Goal: Browse casually: Explore the website without a specific task or goal

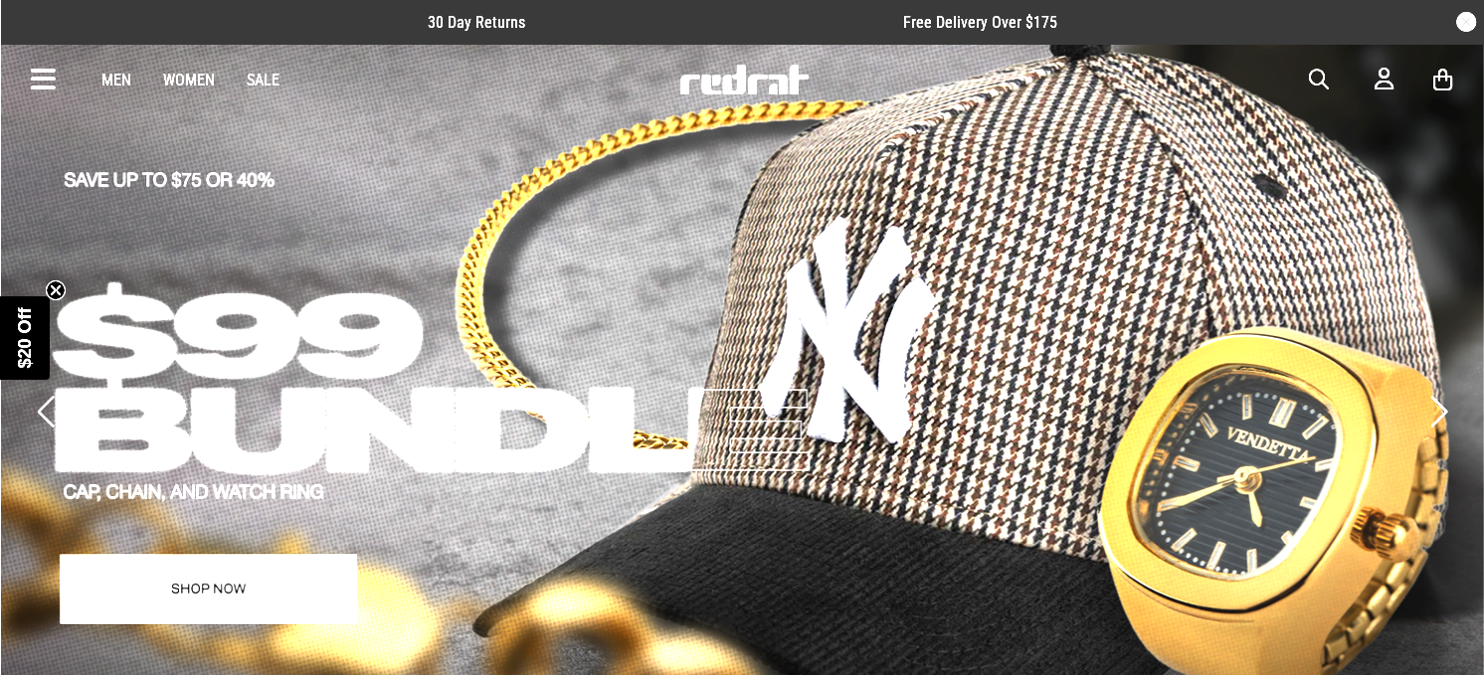
click at [40, 70] on icon at bounding box center [43, 80] width 25 height 33
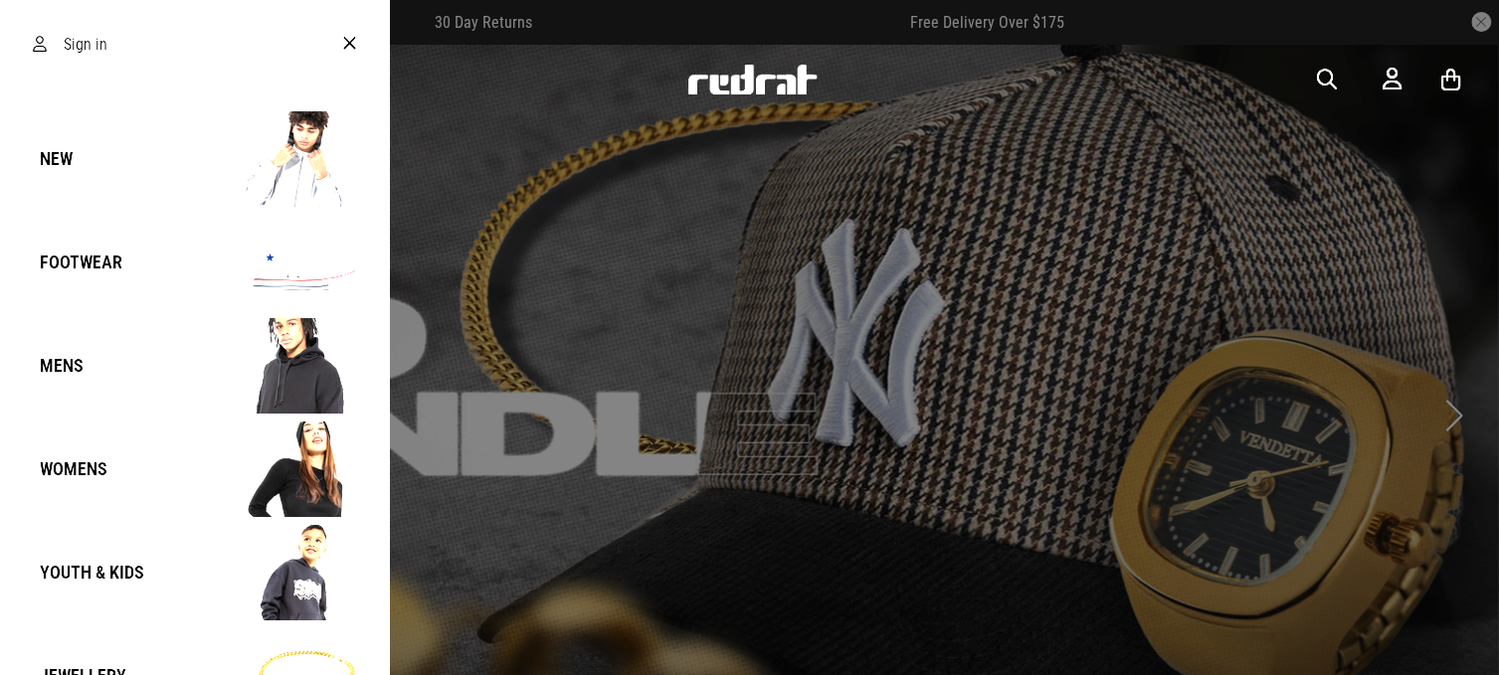
click at [121, 150] on link "New" at bounding box center [194, 158] width 357 height 95
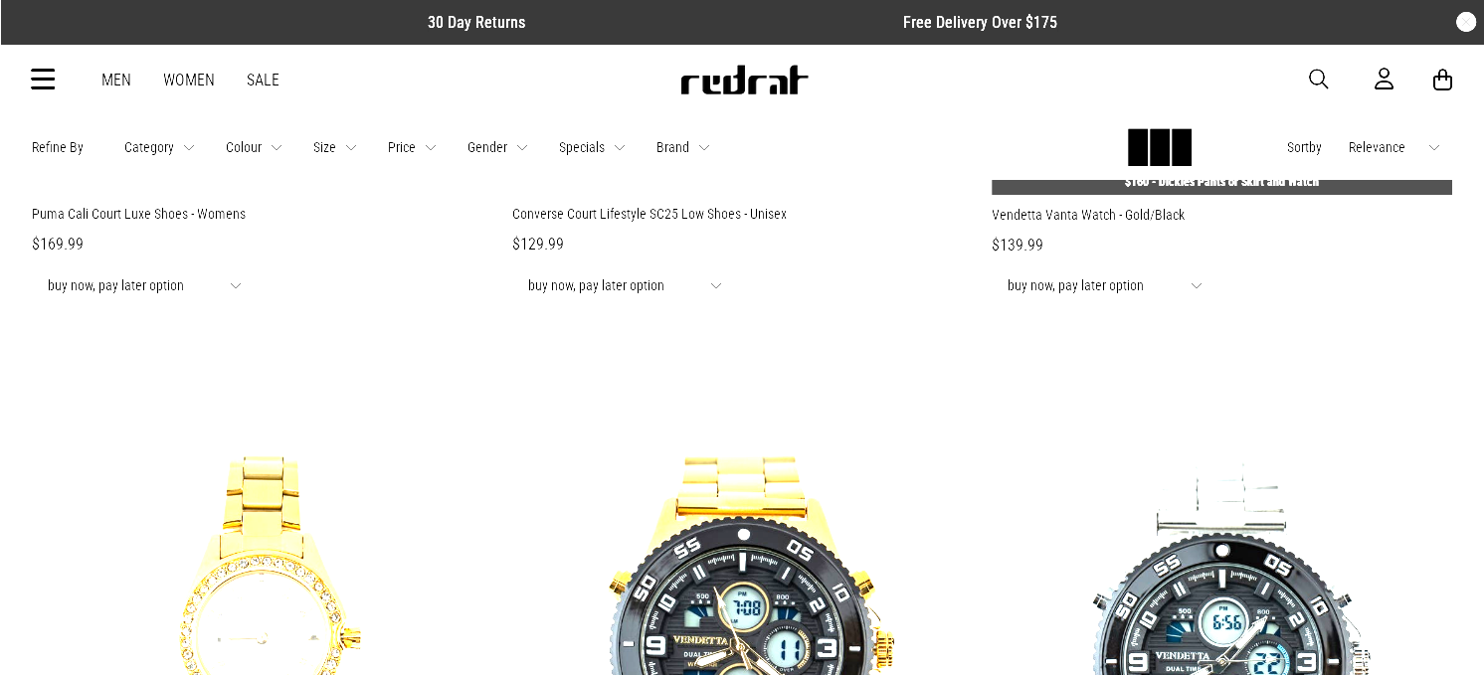
scroll to position [2487, 0]
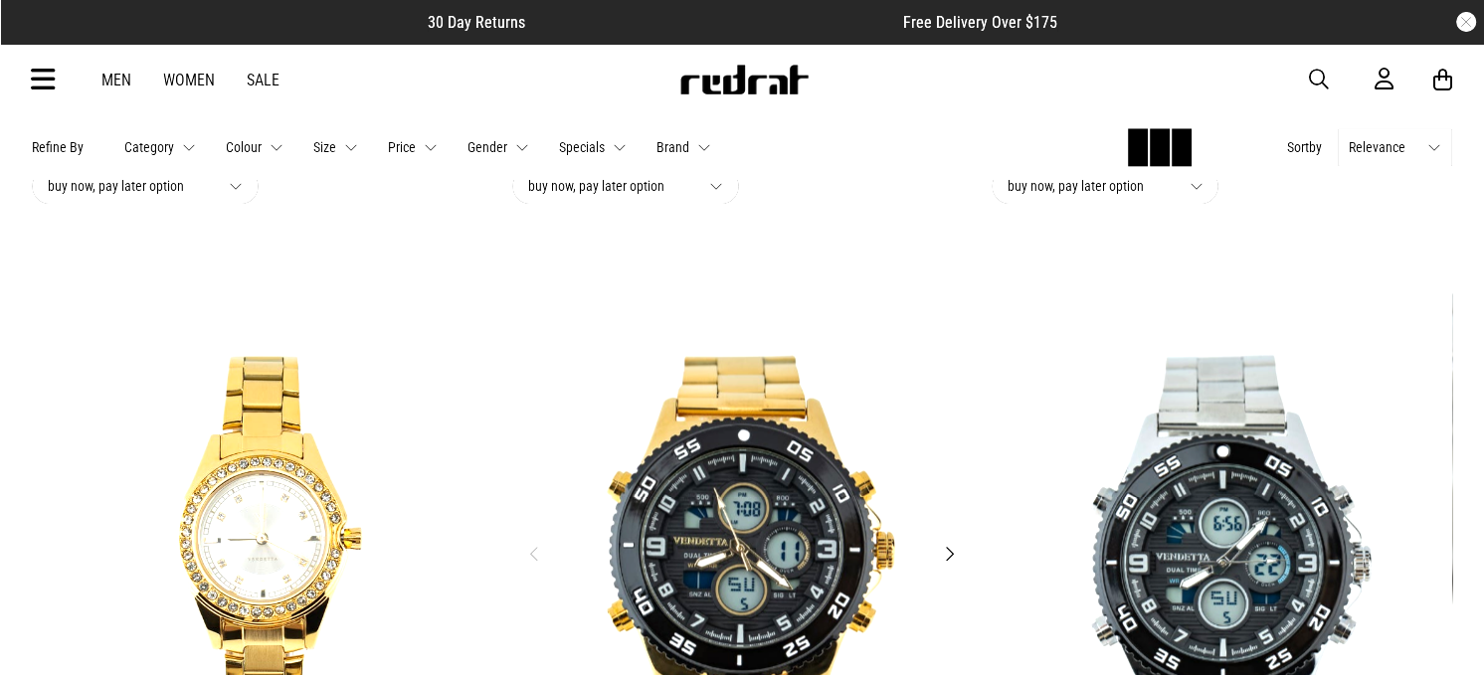
click at [956, 539] on img at bounding box center [742, 566] width 461 height 645
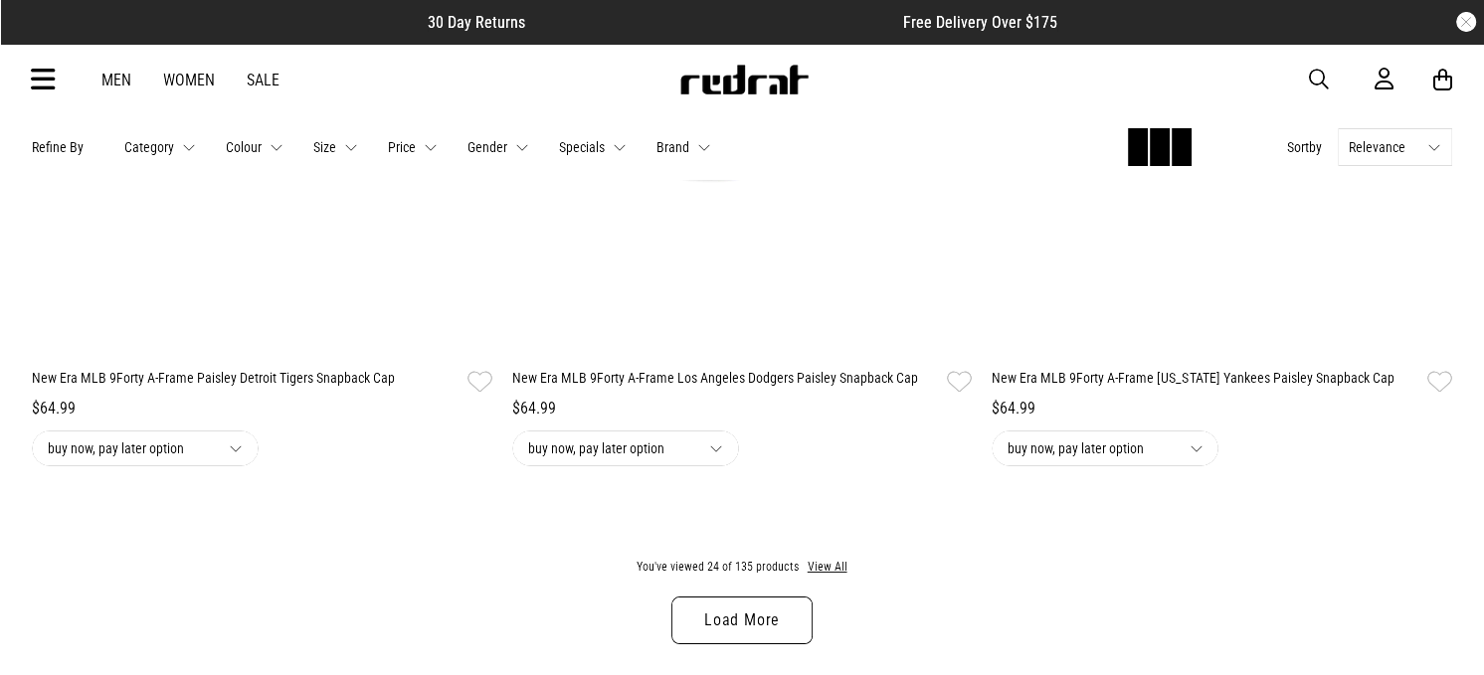
scroll to position [6265, 0]
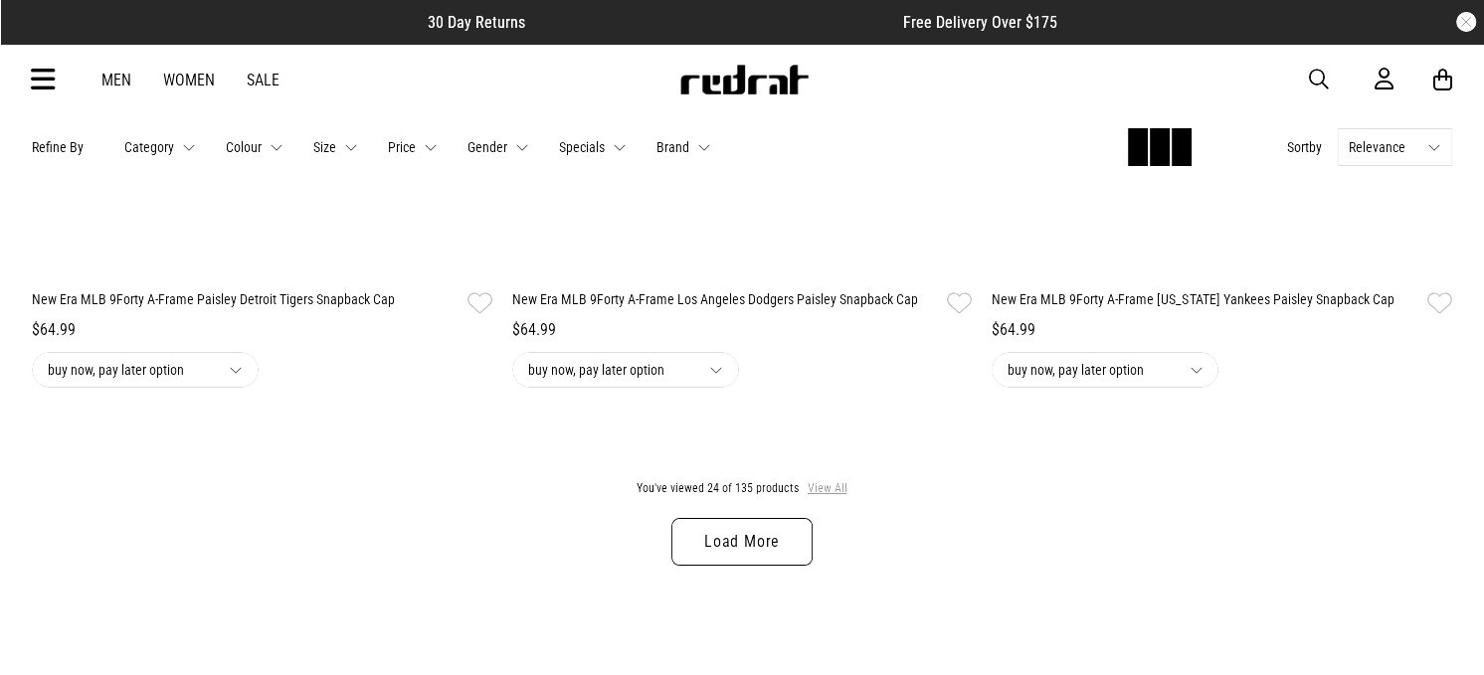
click at [836, 495] on button "View All" at bounding box center [828, 489] width 42 height 18
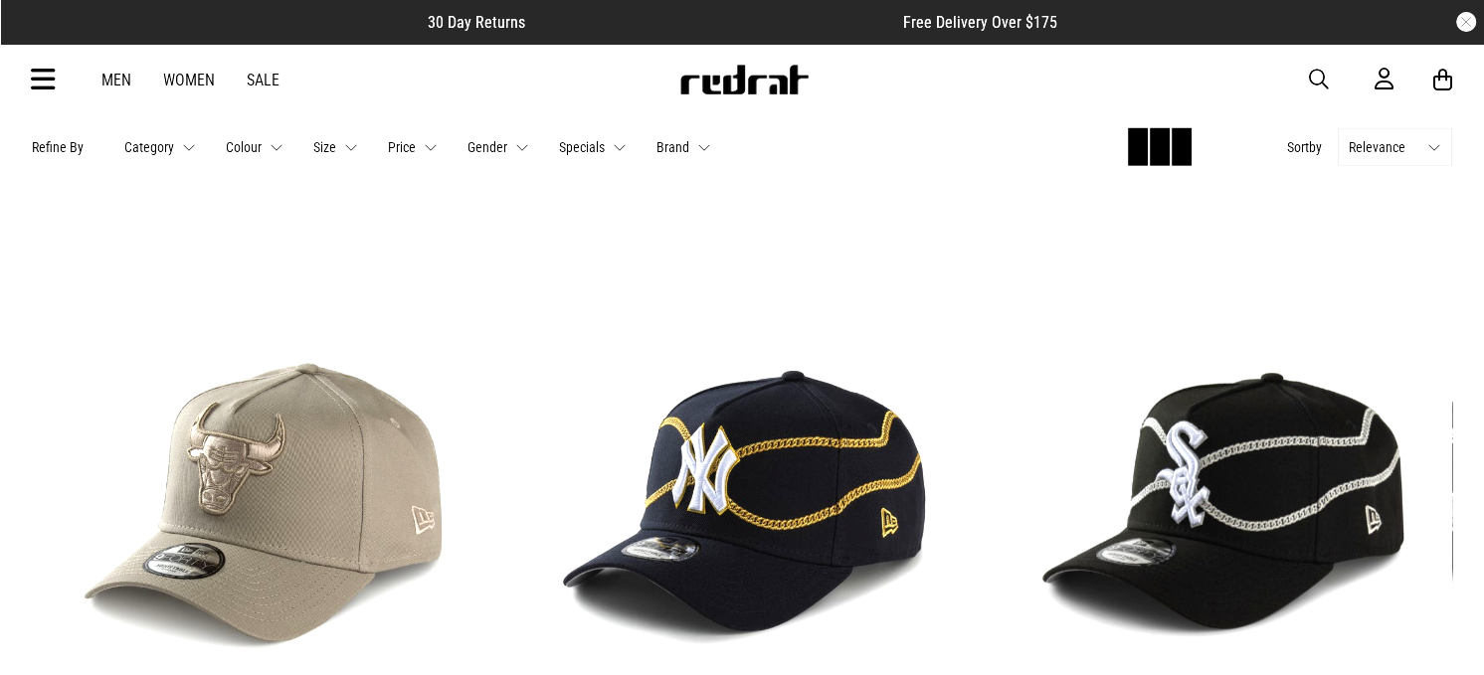
scroll to position [10442, 0]
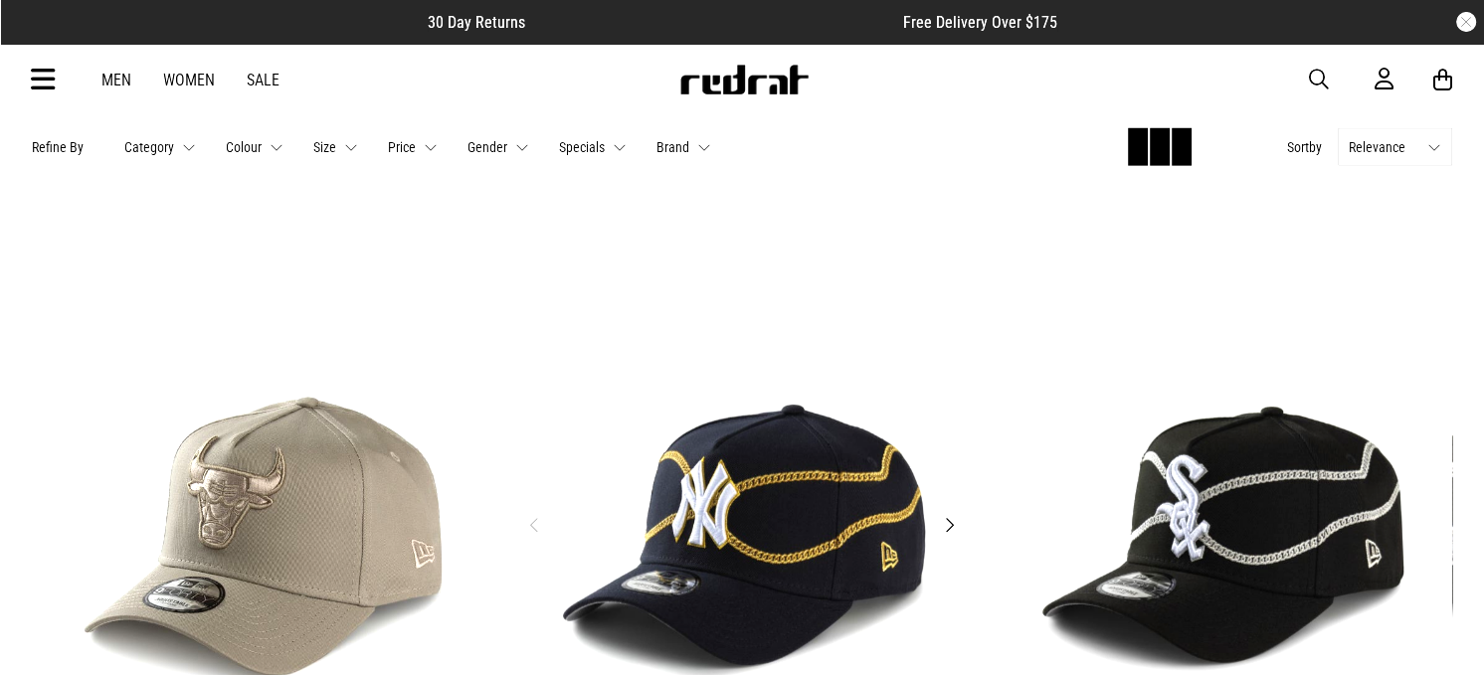
click at [782, 537] on img at bounding box center [742, 537] width 461 height 645
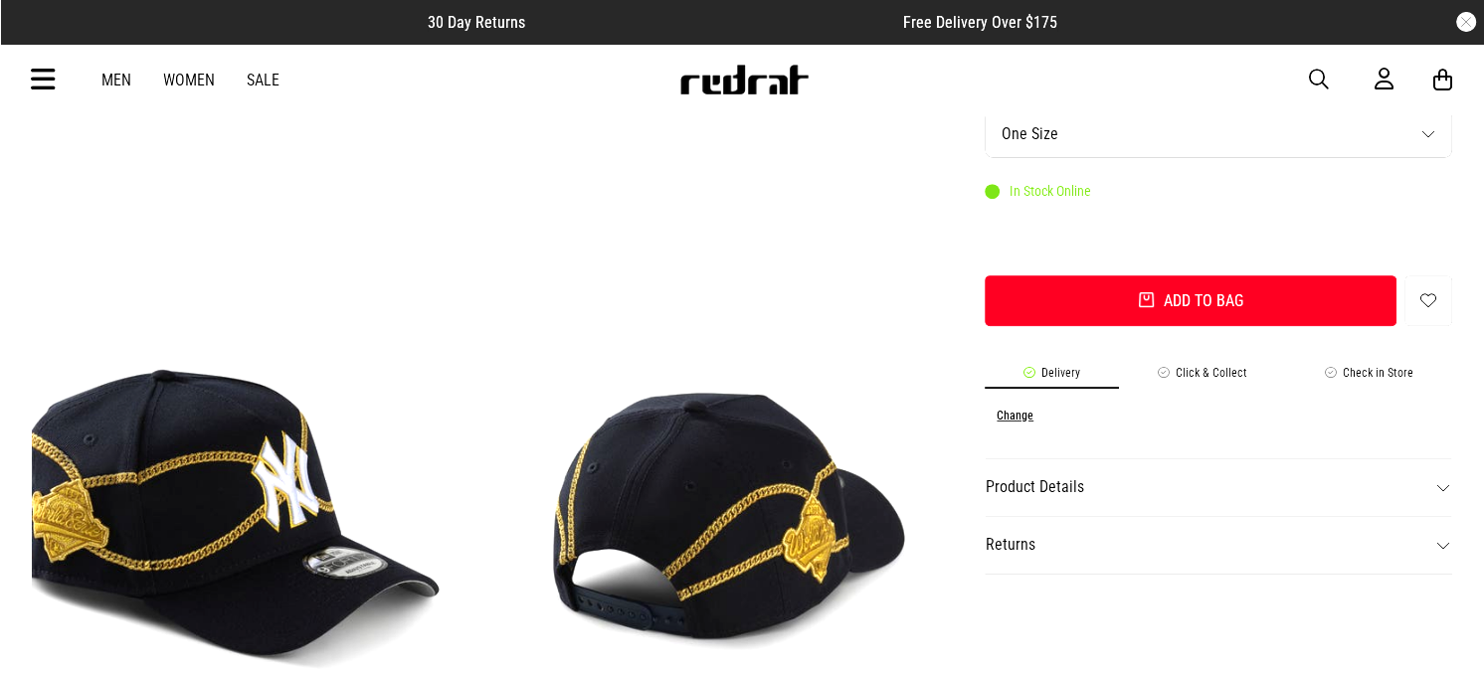
scroll to position [398, 0]
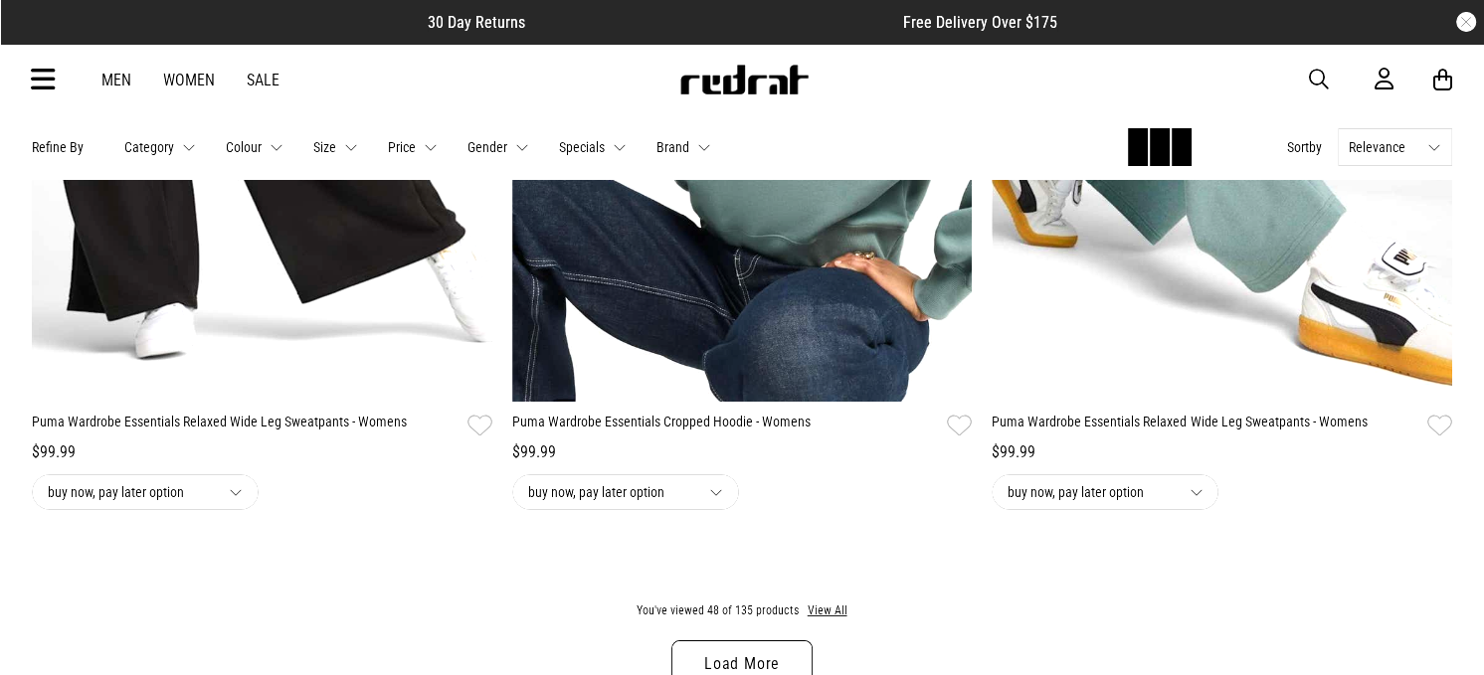
scroll to position [6552, 0]
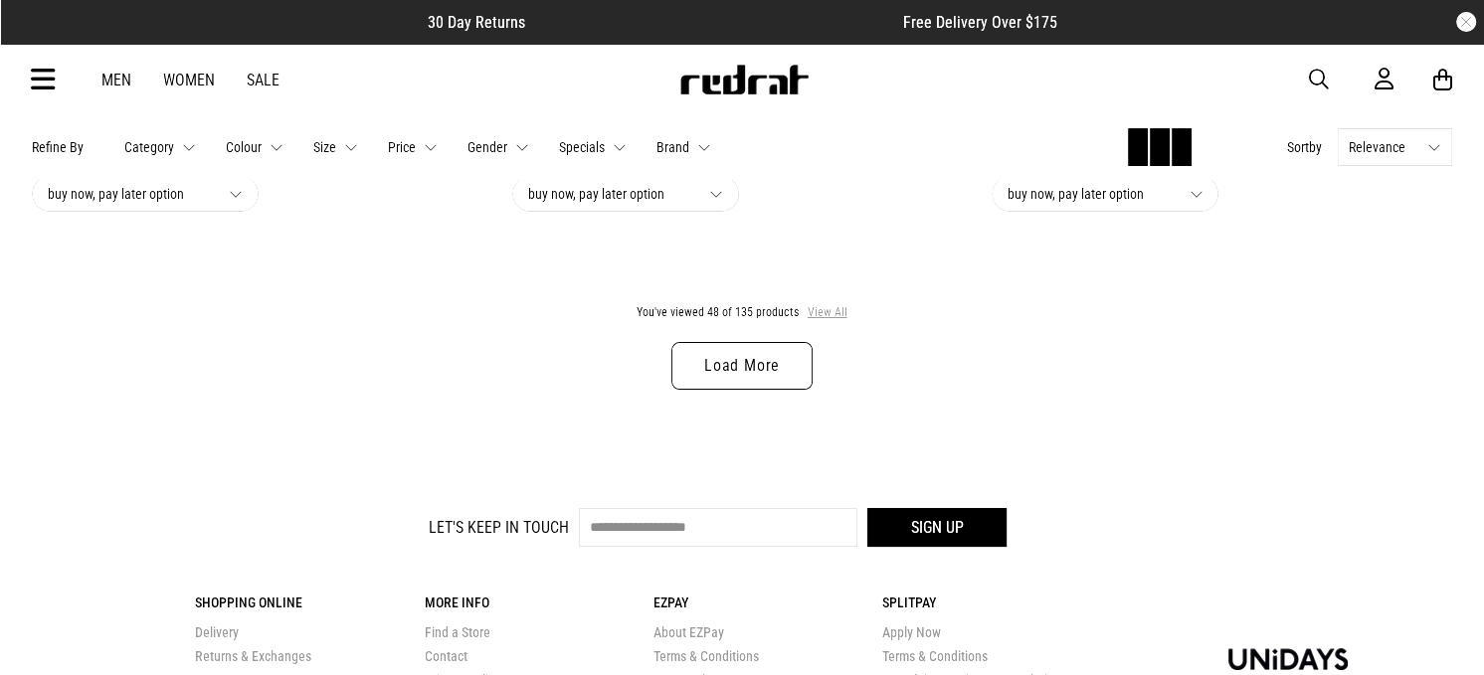
click at [825, 311] on button "View All" at bounding box center [828, 313] width 42 height 18
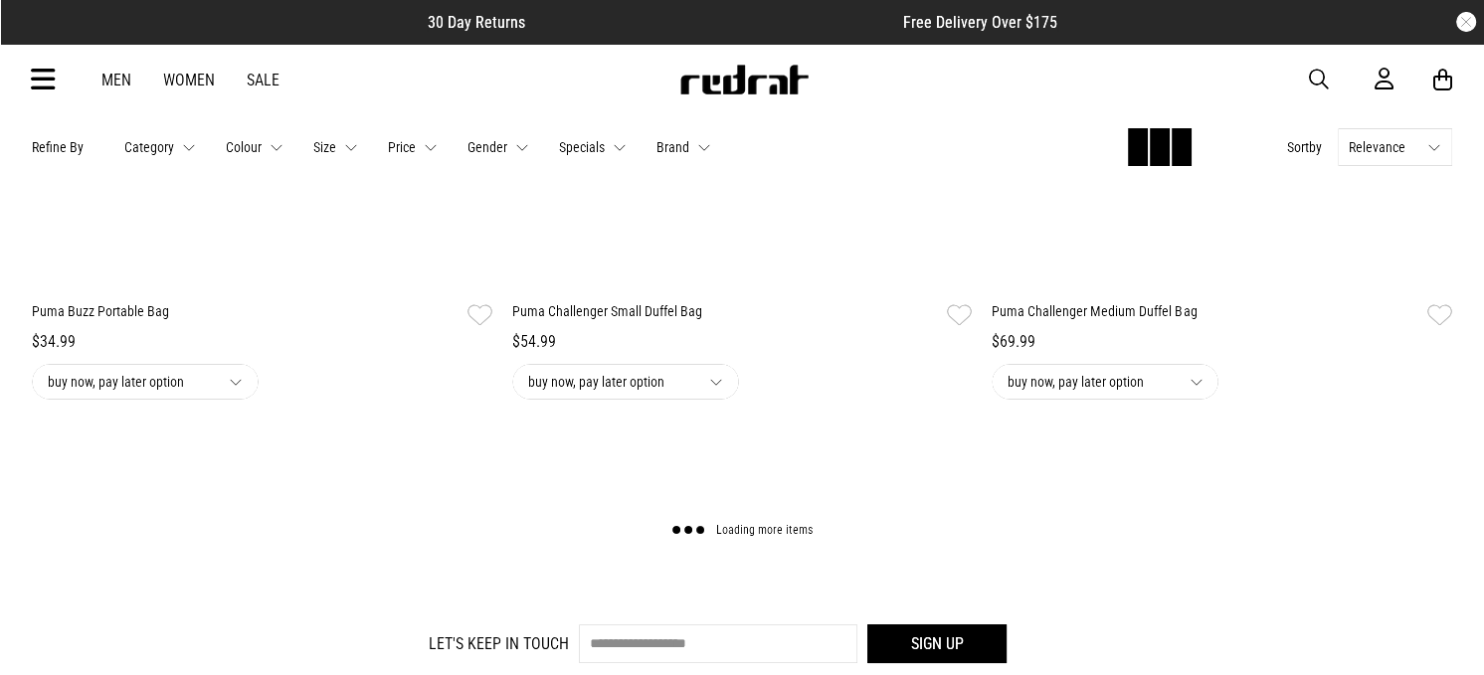
scroll to position [12719, 0]
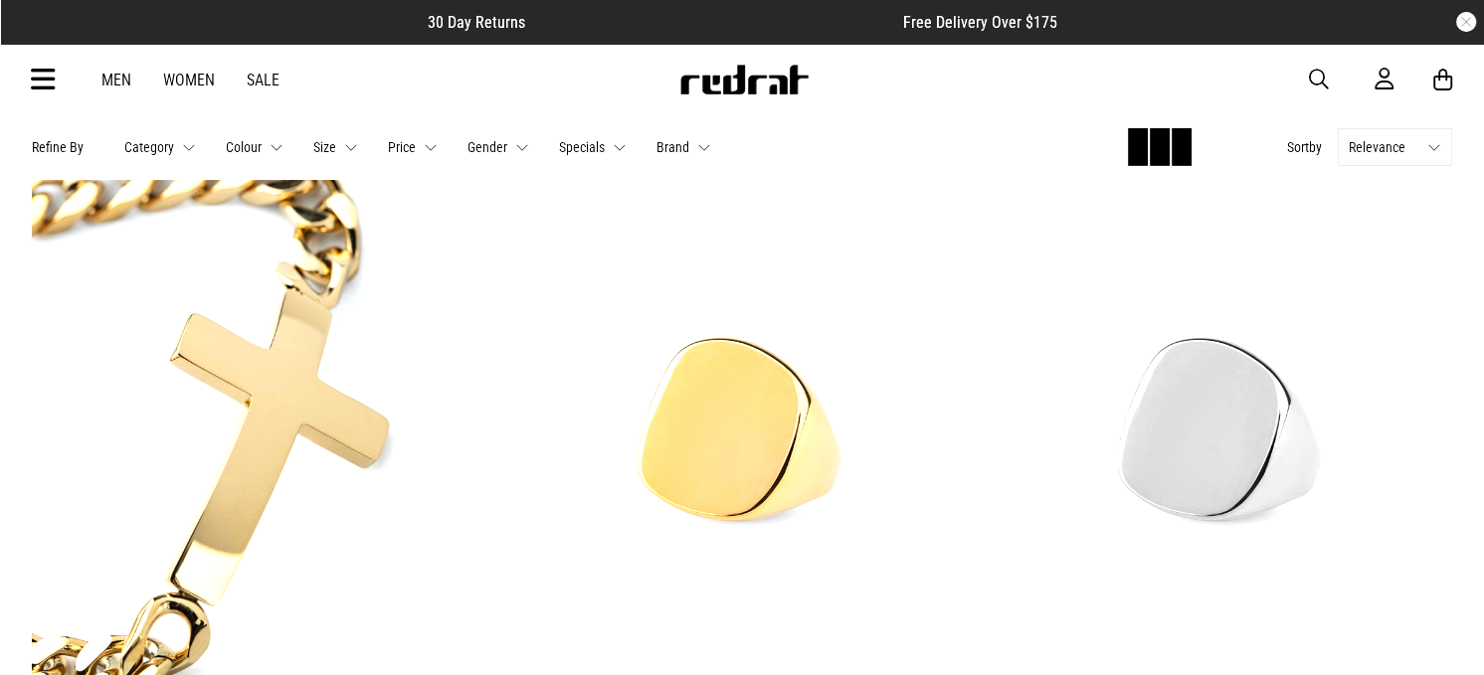
scroll to position [18090, 0]
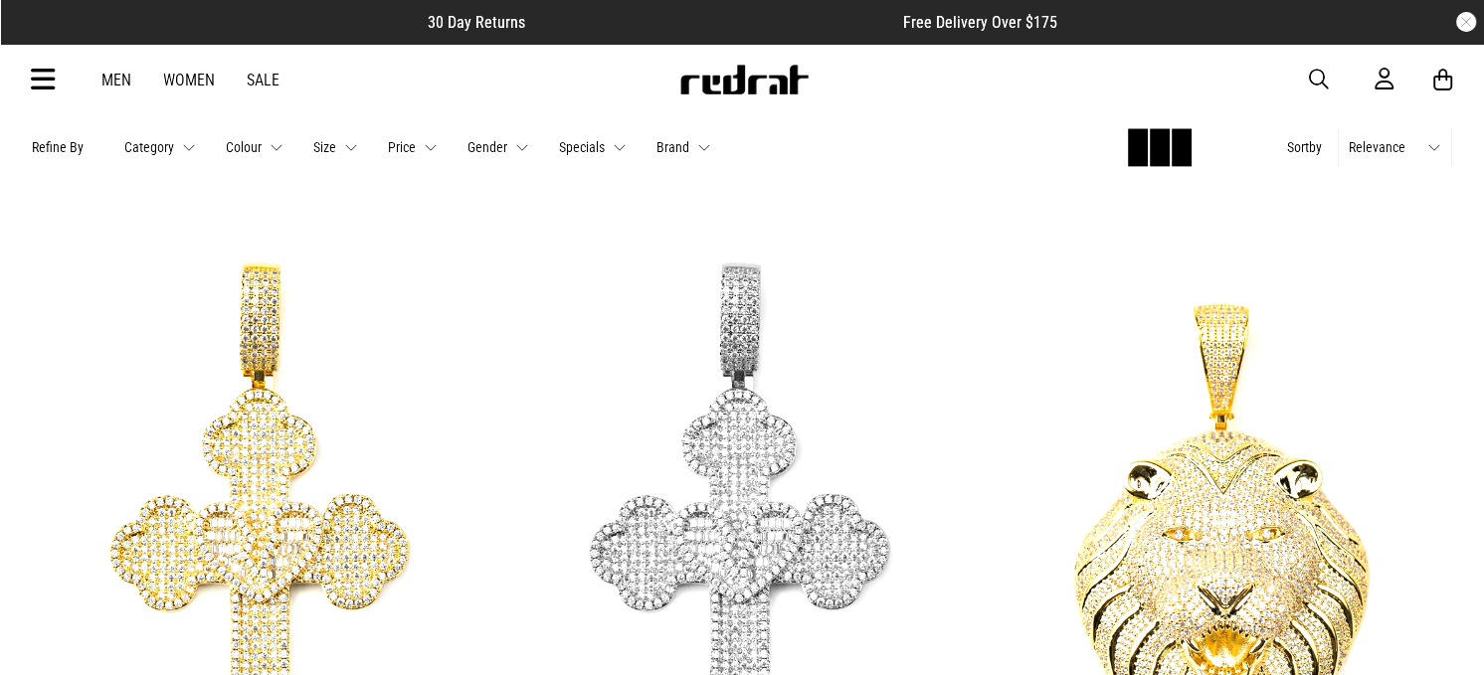
scroll to position [21671, 0]
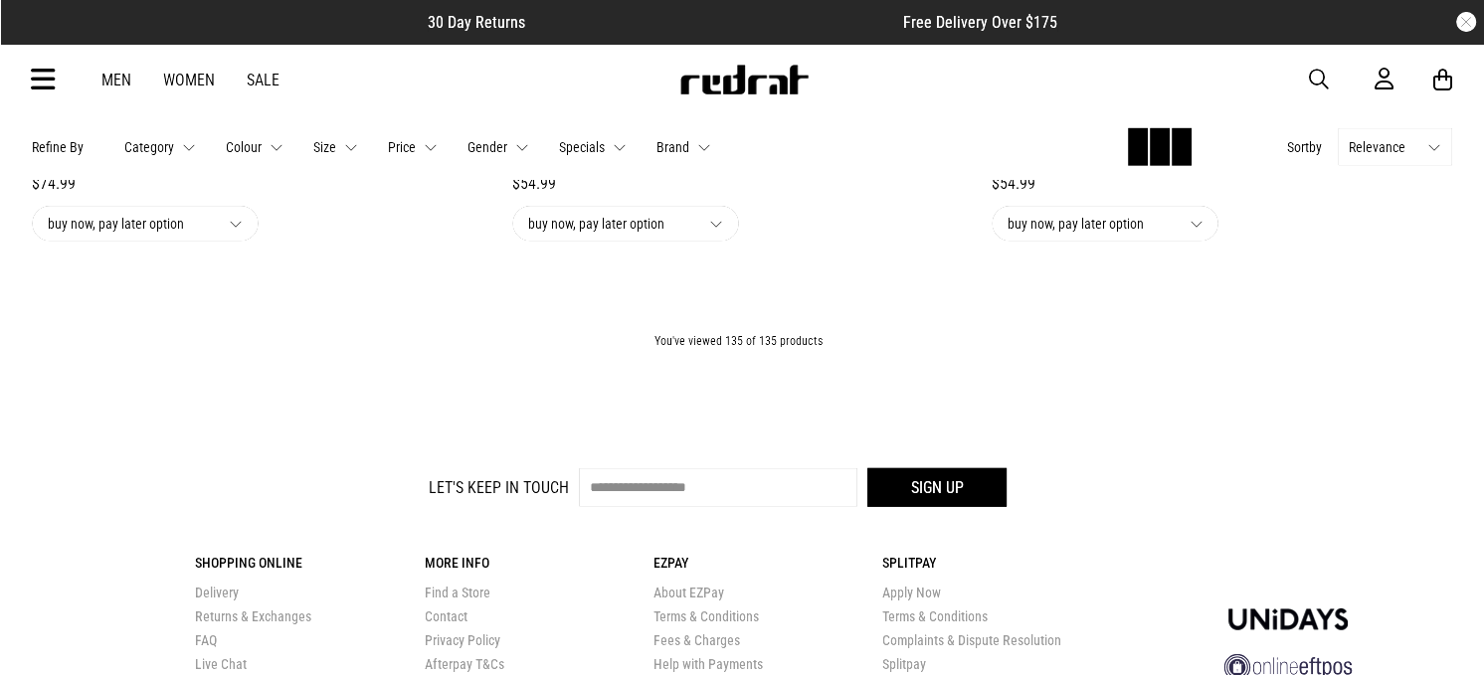
scroll to position [29430, 0]
